Goal: Information Seeking & Learning: Learn about a topic

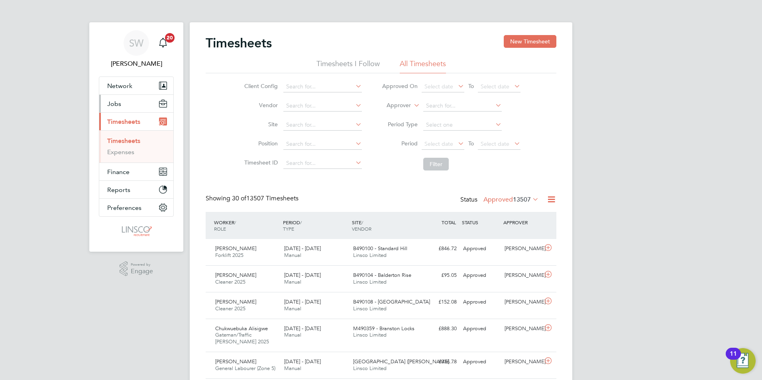
click at [118, 103] on span "Jobs" at bounding box center [114, 104] width 14 height 8
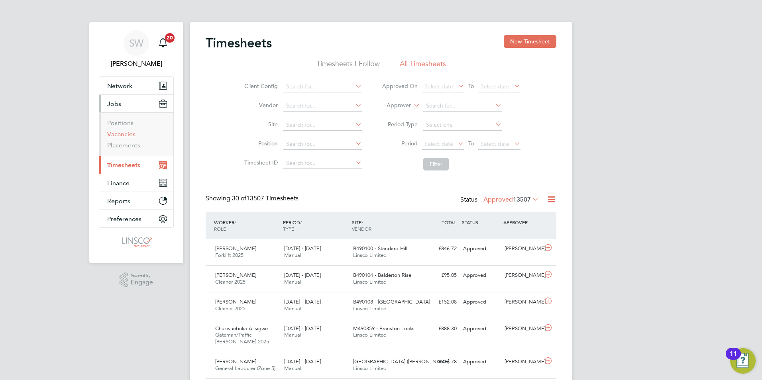
click at [126, 131] on link "Vacancies" at bounding box center [121, 134] width 28 height 8
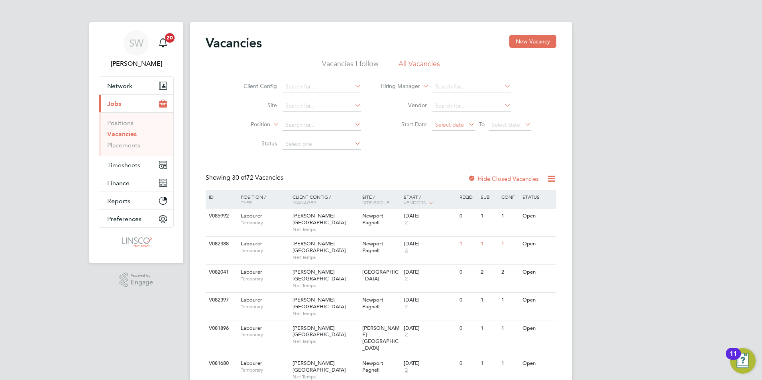
click at [457, 124] on span "Select date" at bounding box center [449, 124] width 29 height 7
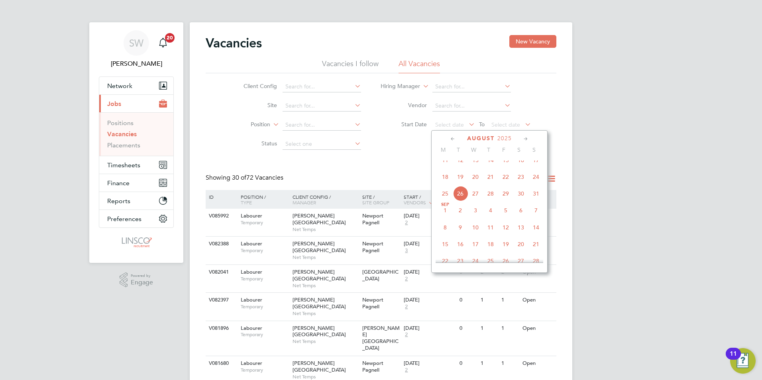
click at [507, 184] on span "22" at bounding box center [505, 176] width 15 height 15
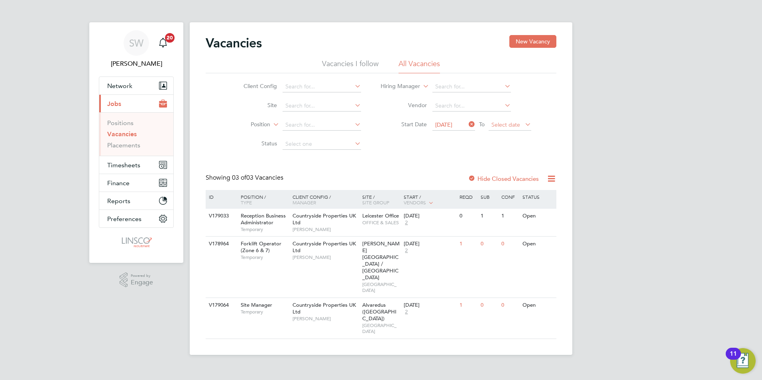
click at [507, 125] on span "Select date" at bounding box center [505, 124] width 29 height 7
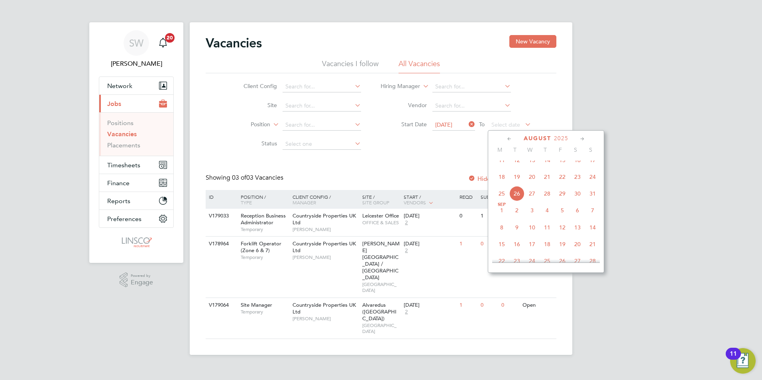
click at [451, 123] on span "[DATE]" at bounding box center [443, 124] width 17 height 7
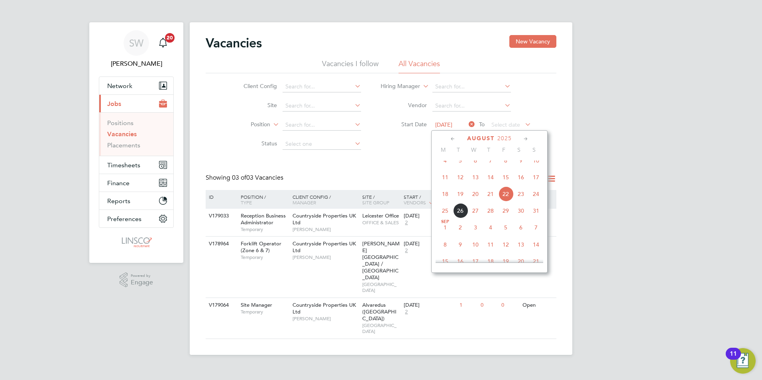
click at [491, 199] on span "21" at bounding box center [490, 193] width 15 height 15
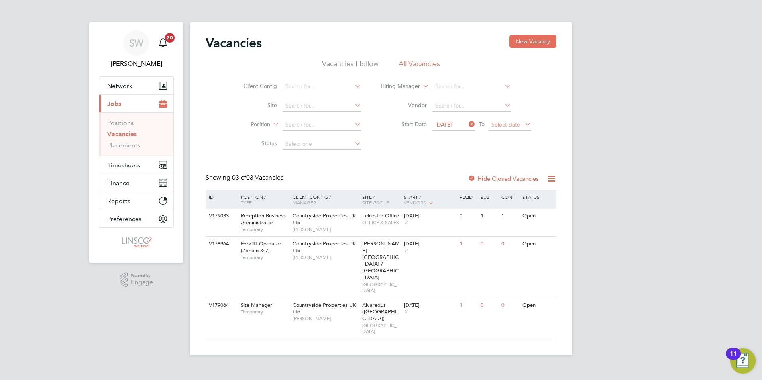
click at [522, 126] on span "Select date" at bounding box center [509, 125] width 43 height 11
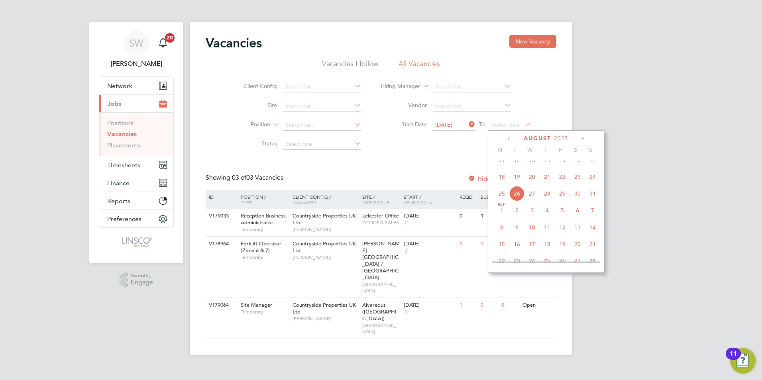
click at [547, 110] on div "Client Config Site Position Status Hiring Manager Vendor Start Date [DATE] To S…" at bounding box center [381, 113] width 351 height 80
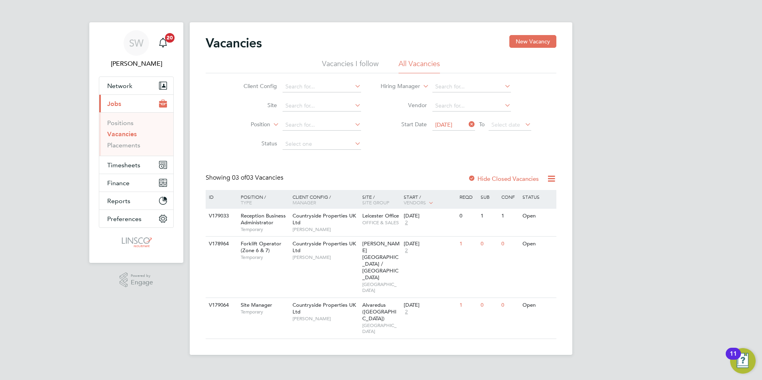
click at [443, 121] on span "[DATE]" at bounding box center [443, 124] width 17 height 7
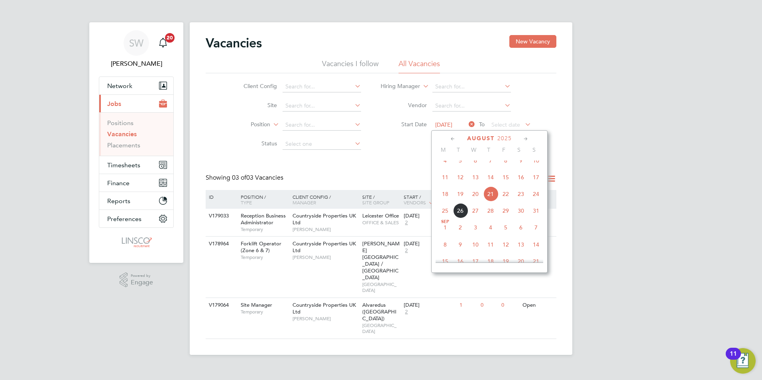
click at [502, 202] on span "22" at bounding box center [505, 193] width 15 height 15
